Goal: Task Accomplishment & Management: Manage account settings

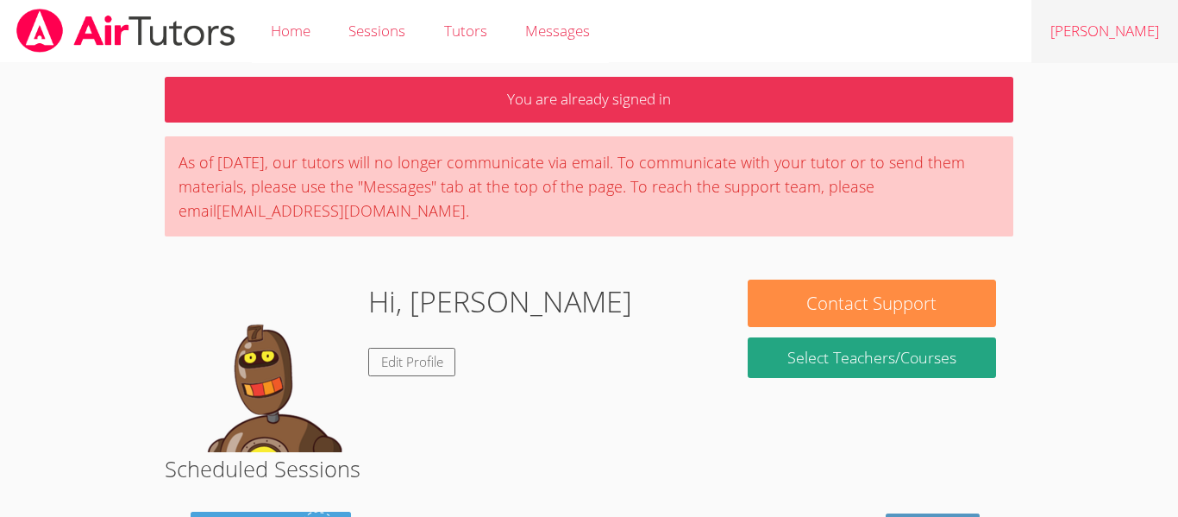
click at [1116, 35] on link "Logout Ali" at bounding box center [1104, 31] width 147 height 63
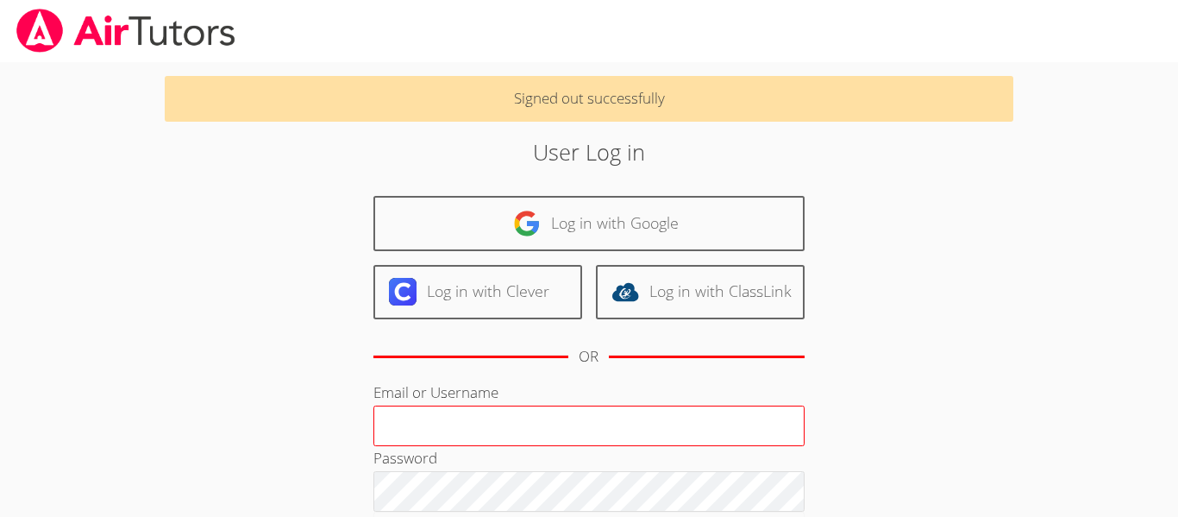
type input "[EMAIL_ADDRESS][DOMAIN_NAME]"
click at [701, 423] on input "[EMAIL_ADDRESS][DOMAIN_NAME]" at bounding box center [588, 425] width 431 height 41
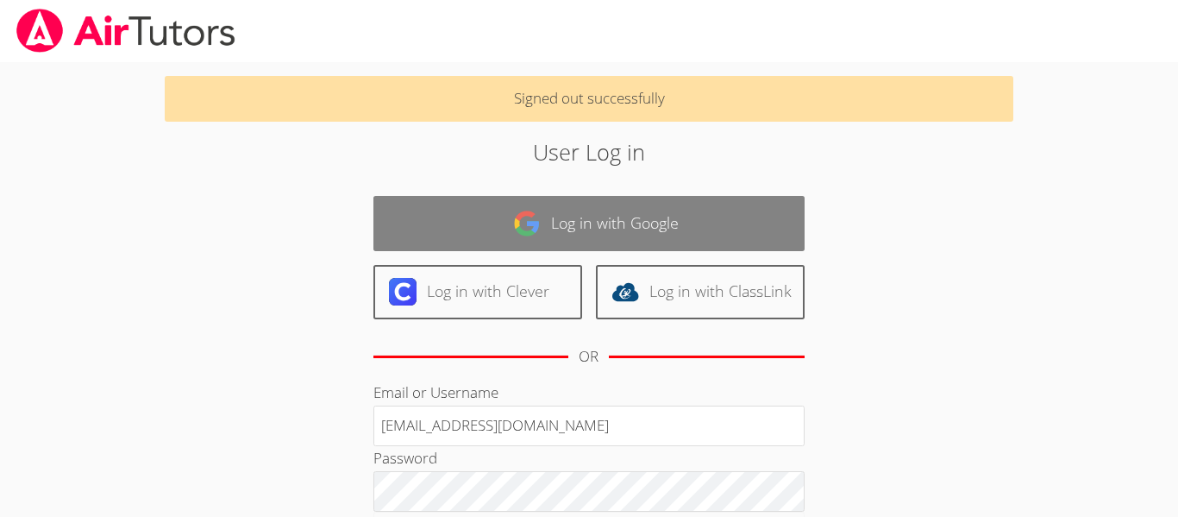
click at [643, 217] on link "Log in with Google" at bounding box center [588, 223] width 431 height 54
